Goal: Find contact information: Find contact information

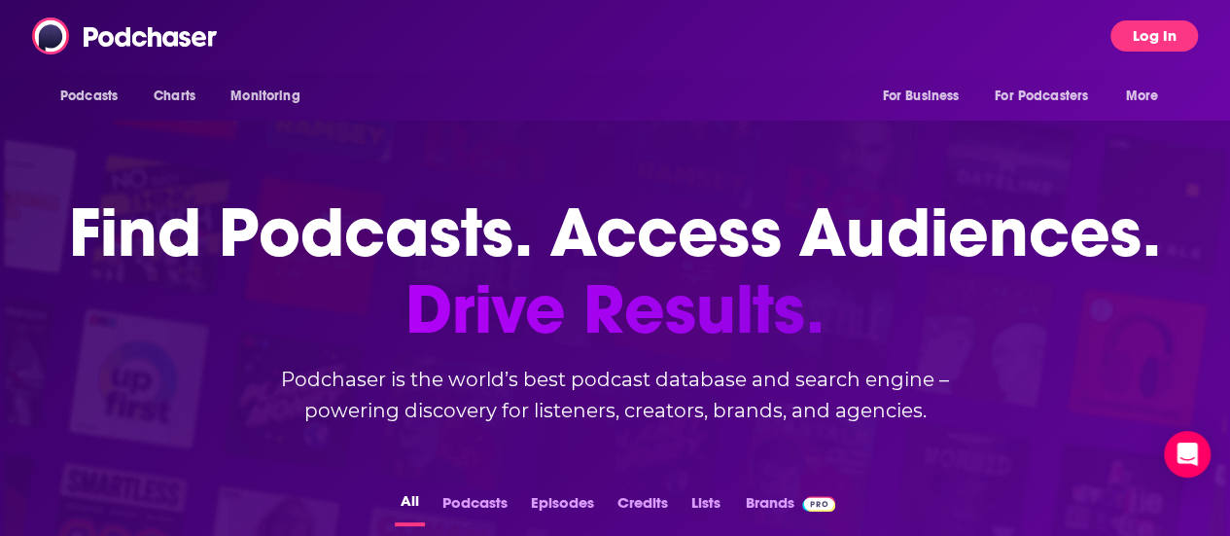
click at [1177, 38] on button "Log In" at bounding box center [1155, 35] width 88 height 31
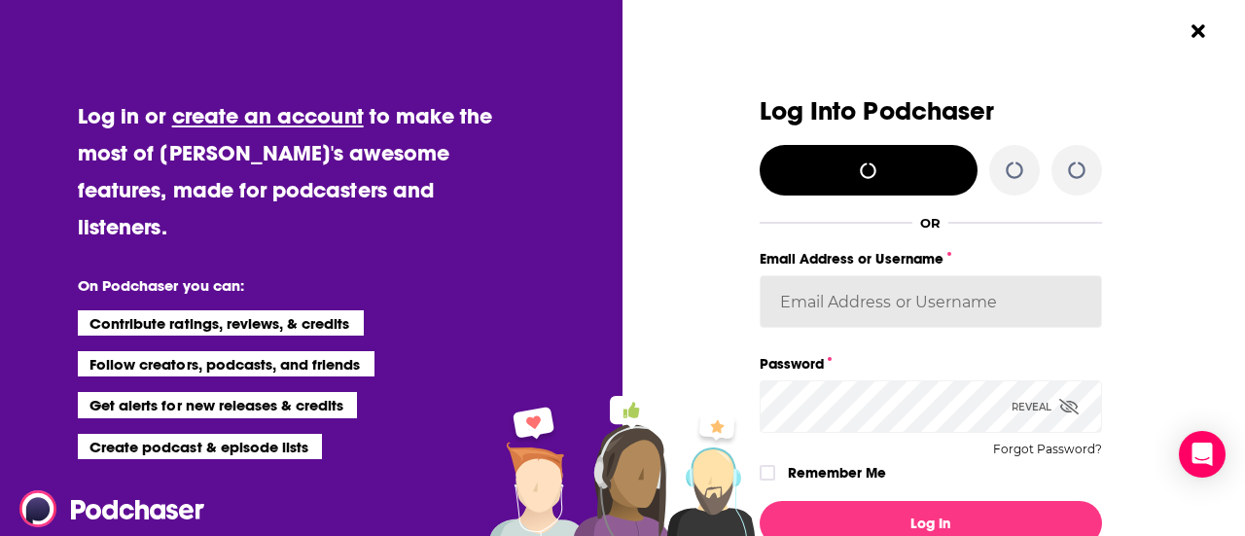
type input "mdekoning"
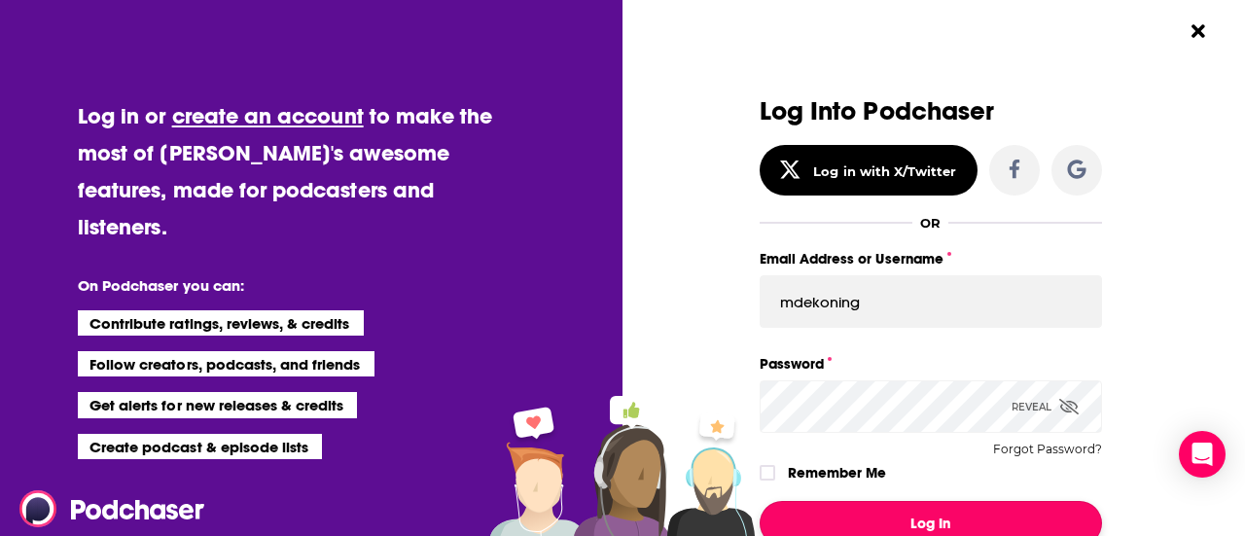
click at [933, 511] on button "Log In" at bounding box center [931, 523] width 342 height 45
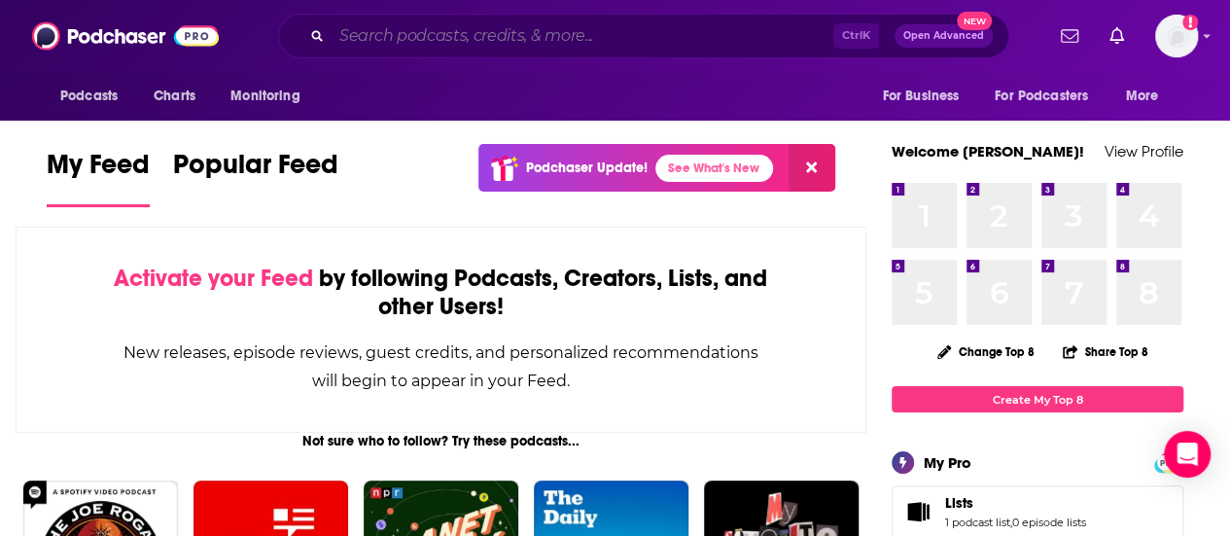
click at [507, 37] on input "Search podcasts, credits, & more..." at bounding box center [583, 35] width 502 height 31
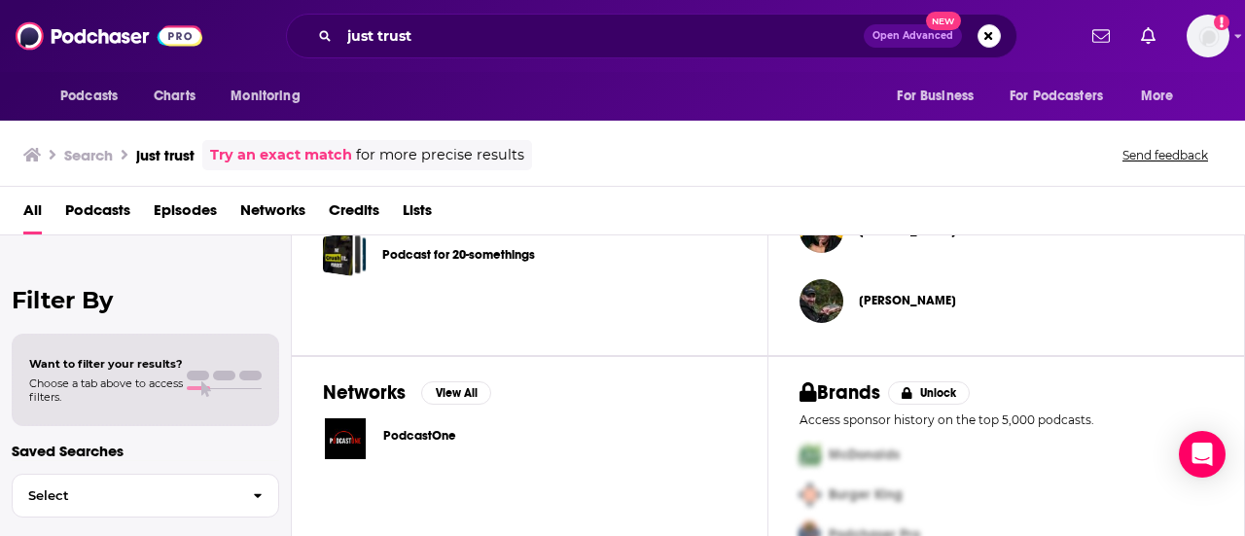
scroll to position [828, 0]
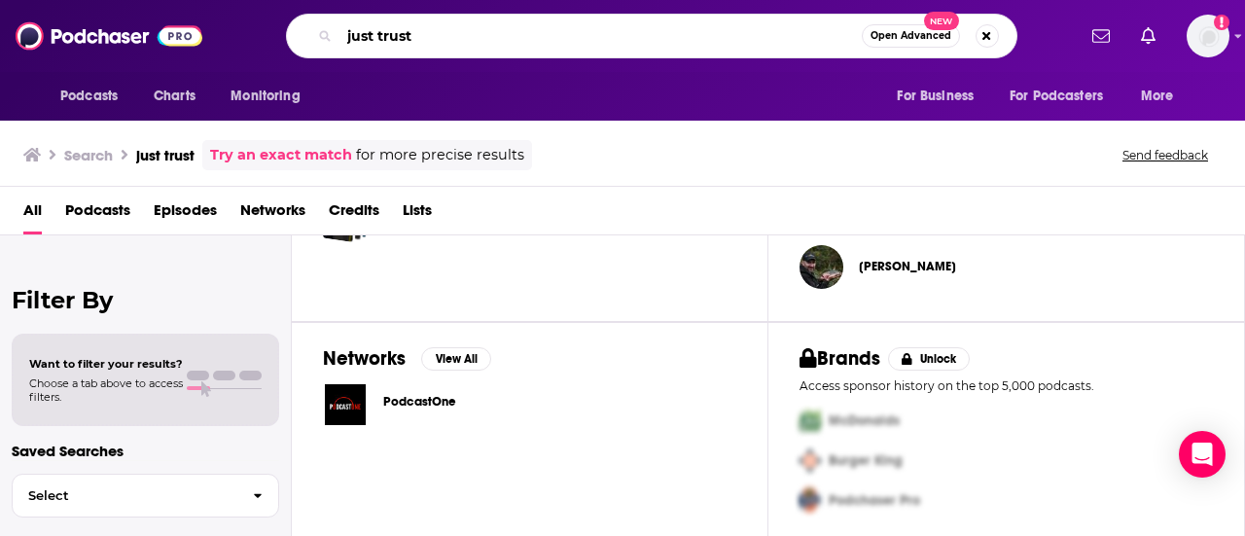
click at [379, 50] on input "just trust" at bounding box center [600, 35] width 522 height 31
type input "this is criminal"
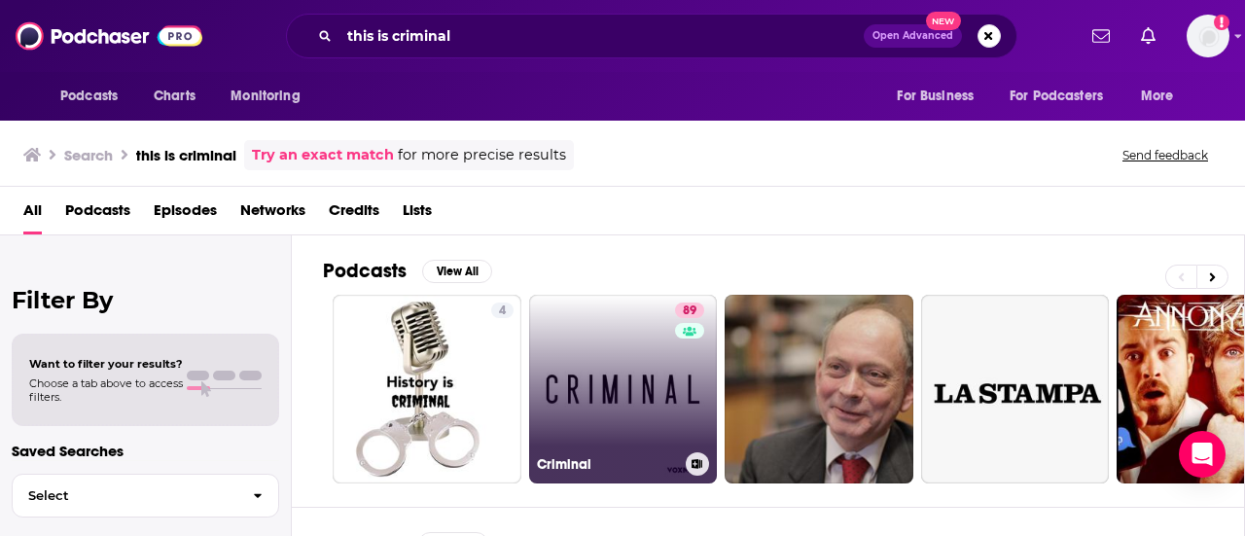
click at [604, 357] on link "89 Criminal" at bounding box center [623, 389] width 189 height 189
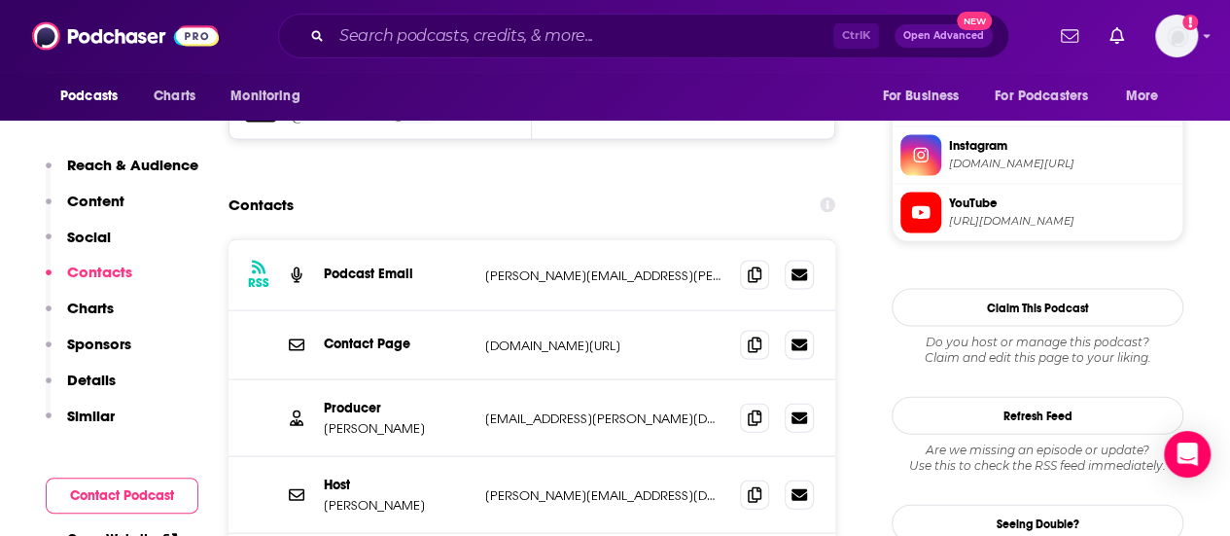
scroll to position [1945, 0]
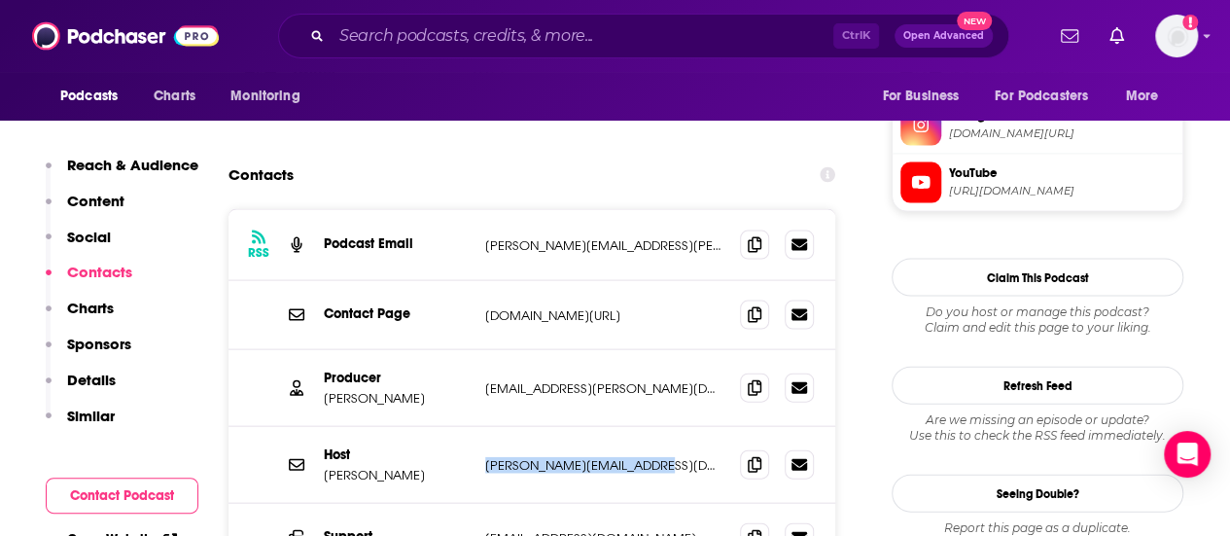
drag, startPoint x: 649, startPoint y: 368, endPoint x: 480, endPoint y: 373, distance: 169.3
click at [480, 427] on div "Host [PERSON_NAME] [PERSON_NAME][EMAIL_ADDRESS][DOMAIN_NAME] [PERSON_NAME][EMAI…" at bounding box center [532, 465] width 607 height 77
copy p "[PERSON_NAME][EMAIL_ADDRESS][DOMAIN_NAME]"
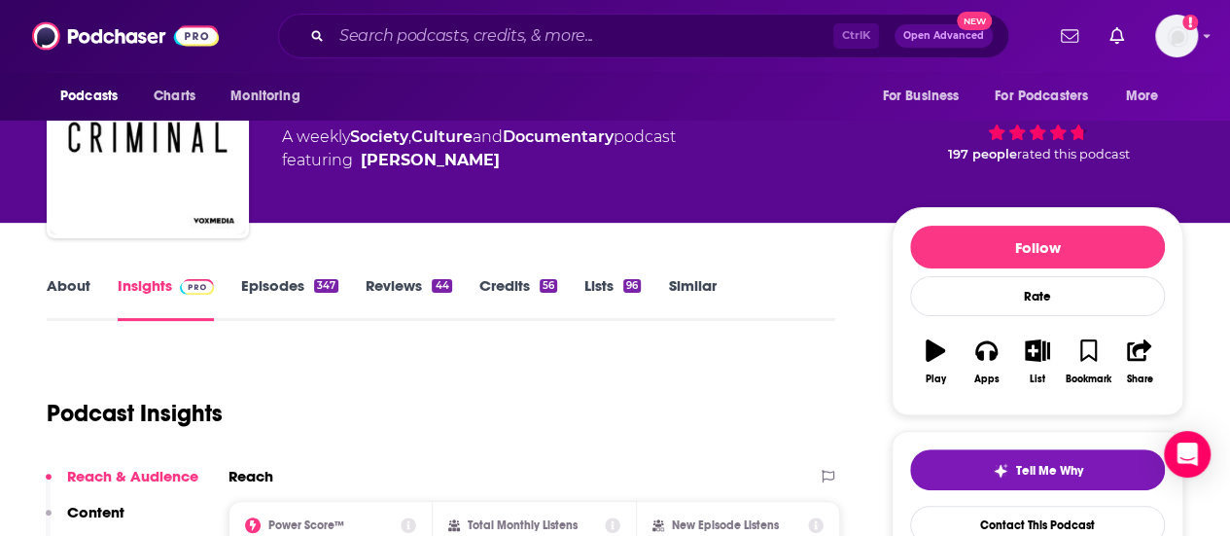
scroll to position [0, 0]
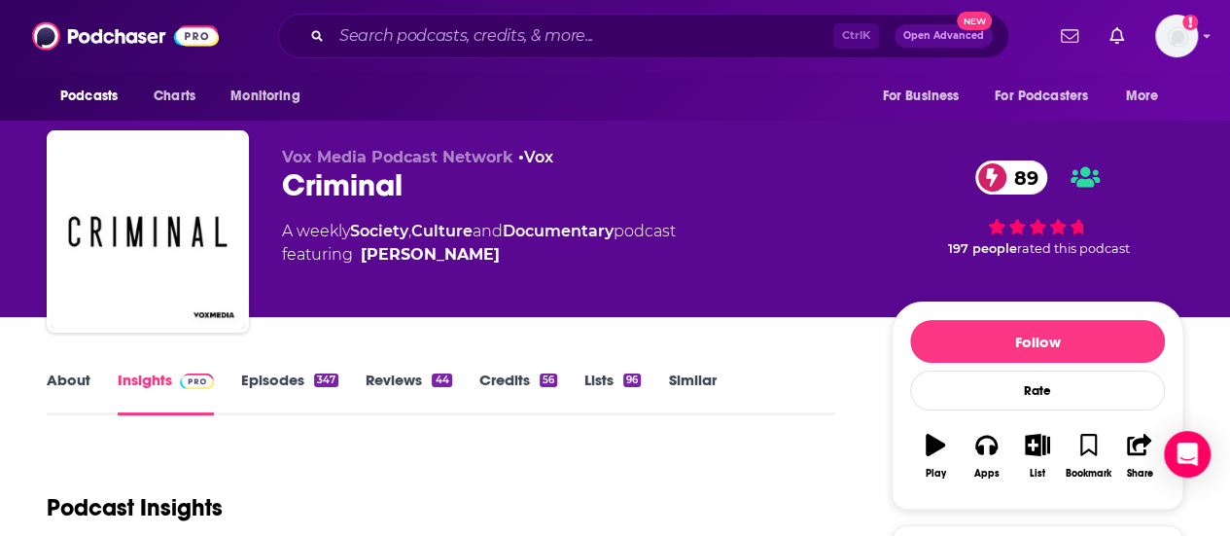
click at [284, 373] on link "Episodes 347" at bounding box center [289, 393] width 97 height 45
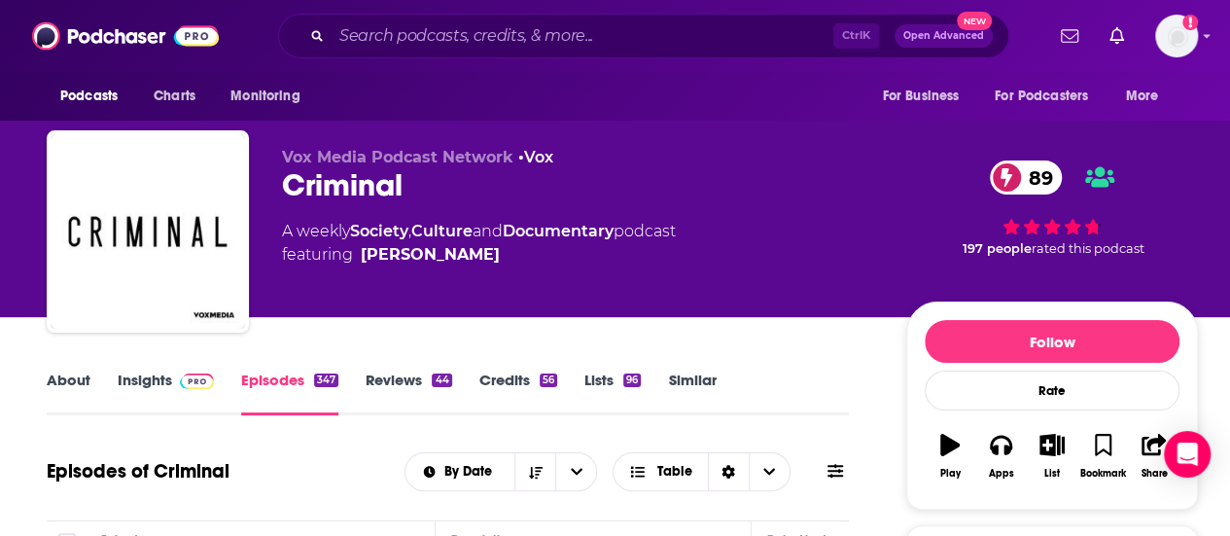
scroll to position [292, 0]
